Goal: Task Accomplishment & Management: Manage account settings

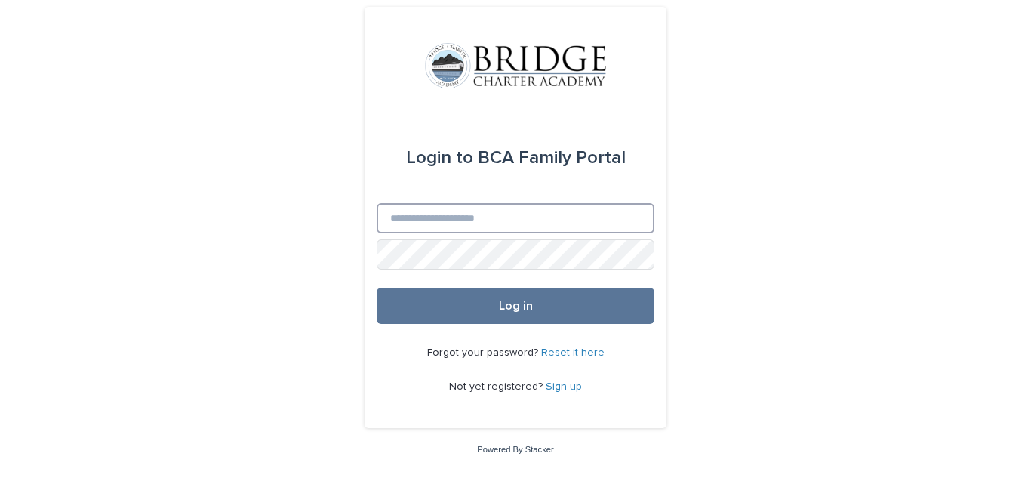
click at [472, 220] on input "Email" at bounding box center [515, 218] width 278 height 30
type input "**********"
click at [376, 287] on button "Log in" at bounding box center [515, 305] width 278 height 36
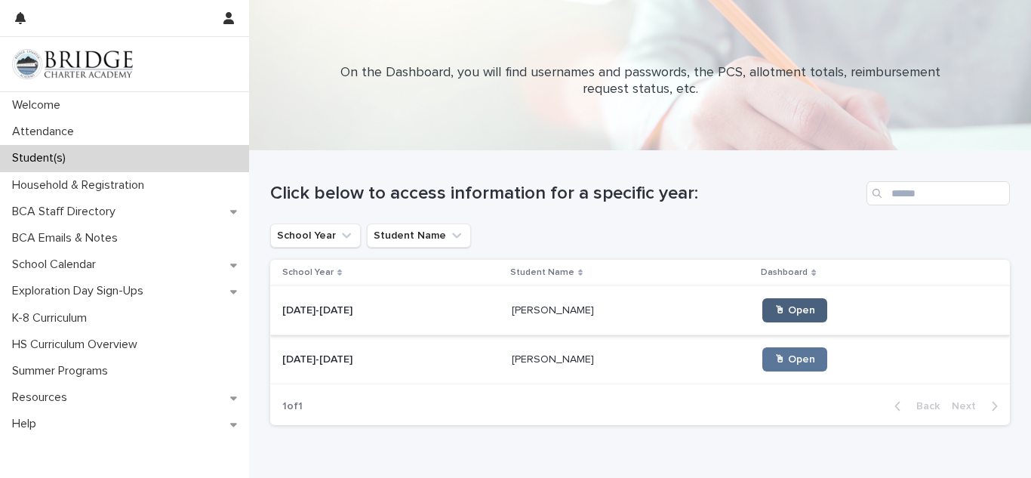
click at [762, 317] on link "🖱 Open" at bounding box center [794, 310] width 65 height 24
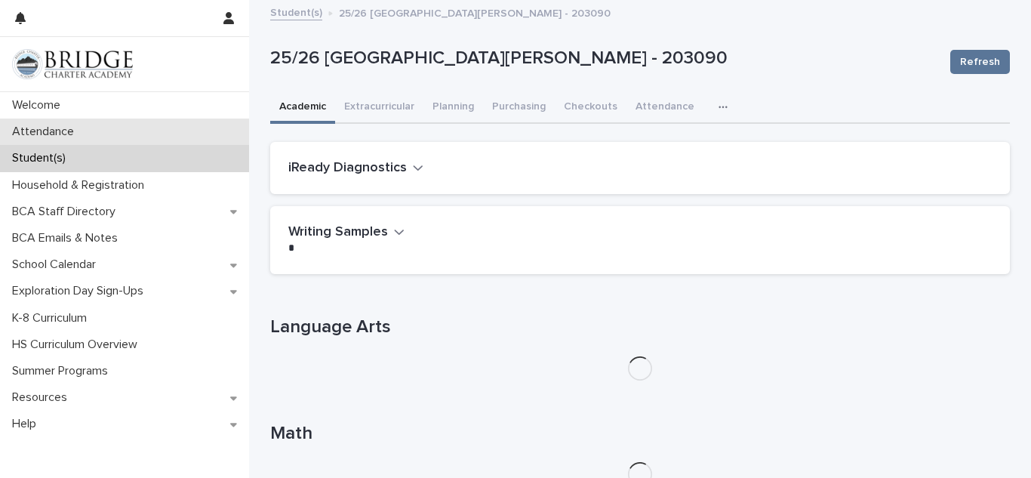
click at [65, 127] on p "Attendance" at bounding box center [46, 131] width 80 height 14
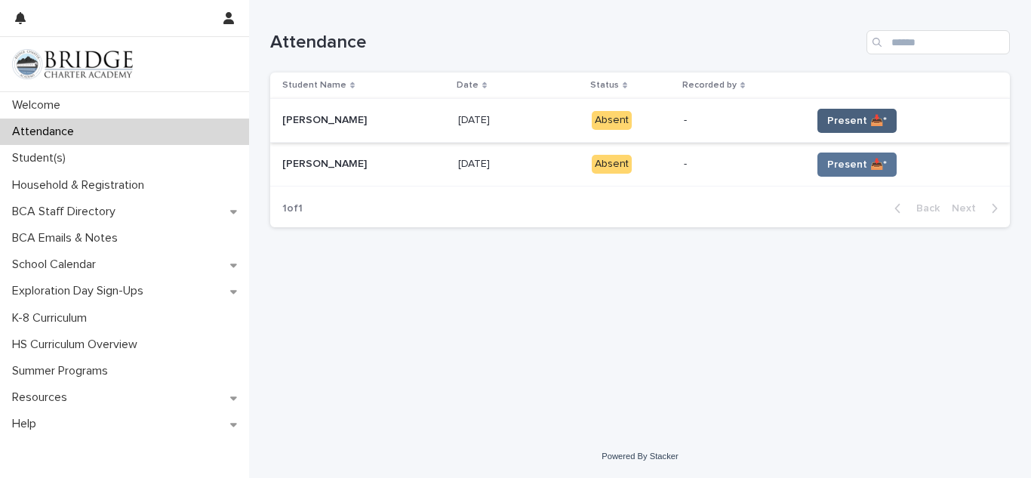
click at [828, 121] on span "Present 📥*" at bounding box center [857, 120] width 60 height 15
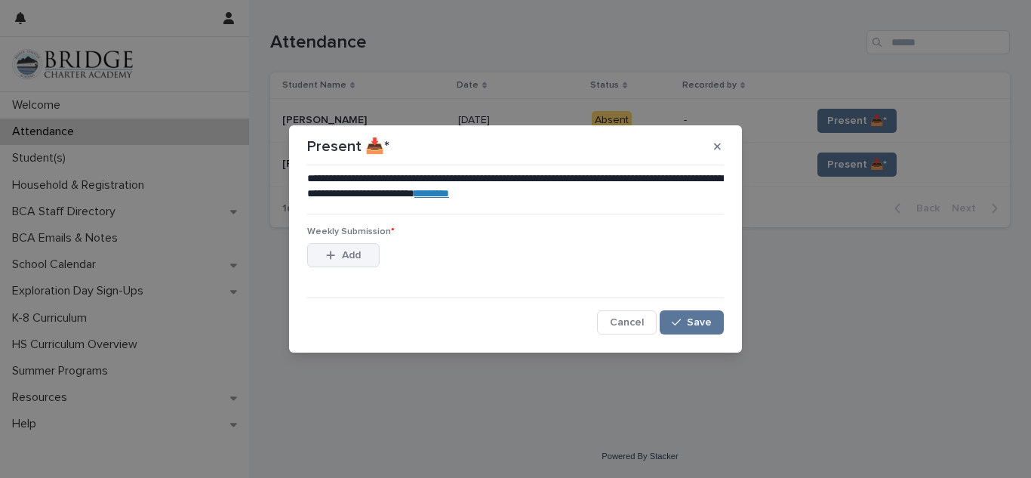
click at [335, 243] on button "Add" at bounding box center [343, 255] width 72 height 24
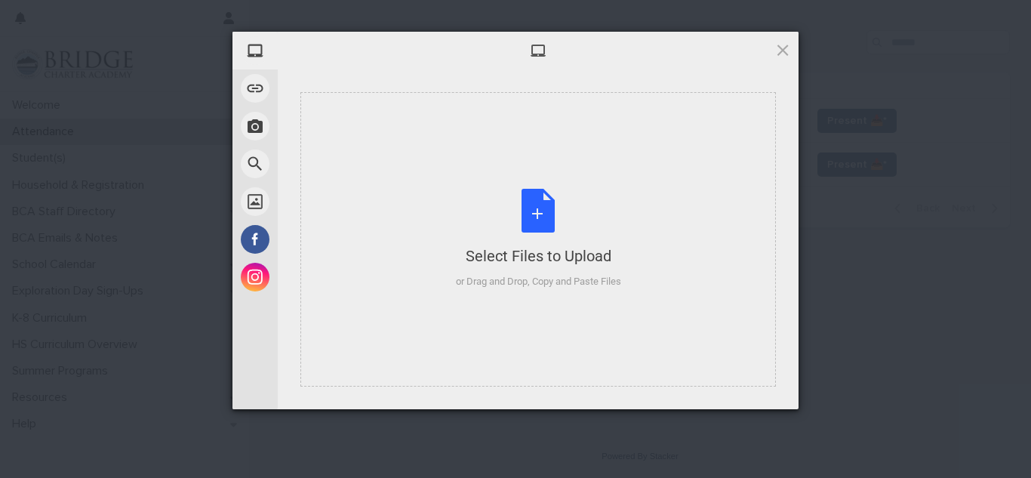
click at [342, 257] on div "Select Files to Upload or Drag and Drop, Copy and Paste Files" at bounding box center [537, 239] width 475 height 294
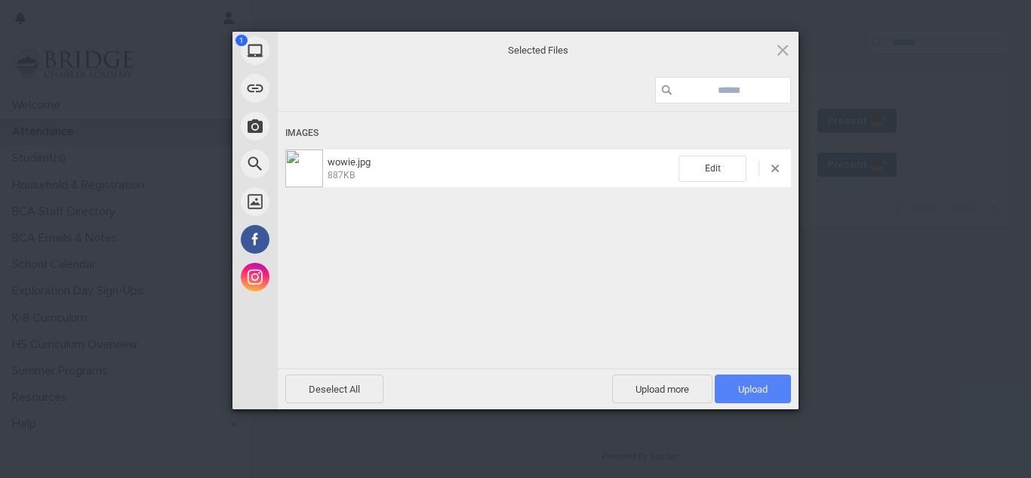
click at [750, 389] on span "Upload 1" at bounding box center [752, 388] width 29 height 11
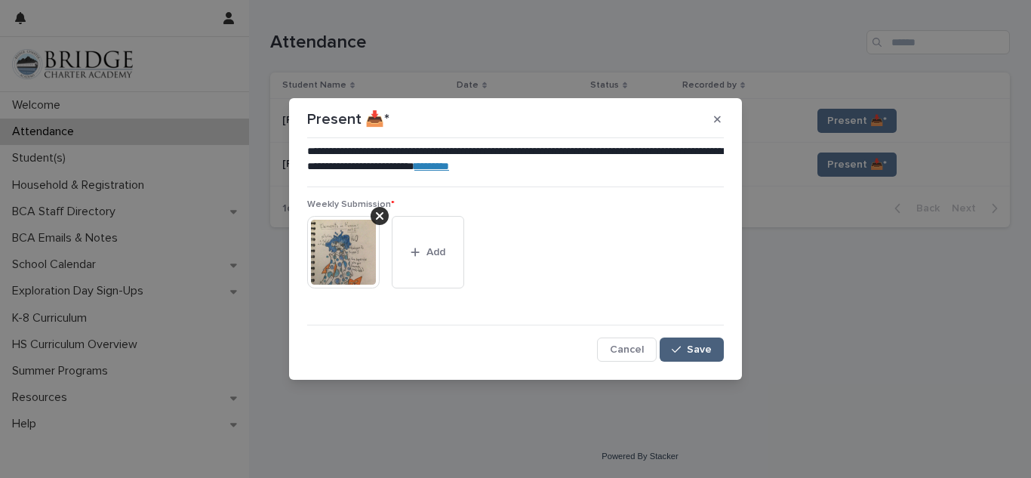
click at [688, 354] on span "Save" at bounding box center [699, 349] width 25 height 11
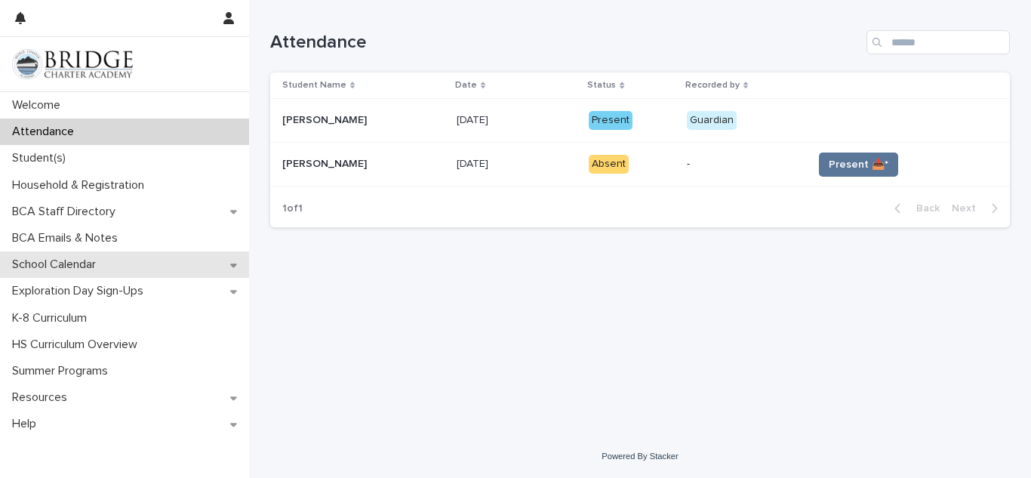
click at [22, 272] on div "School Calendar" at bounding box center [124, 264] width 249 height 26
